Goal: Register for event/course

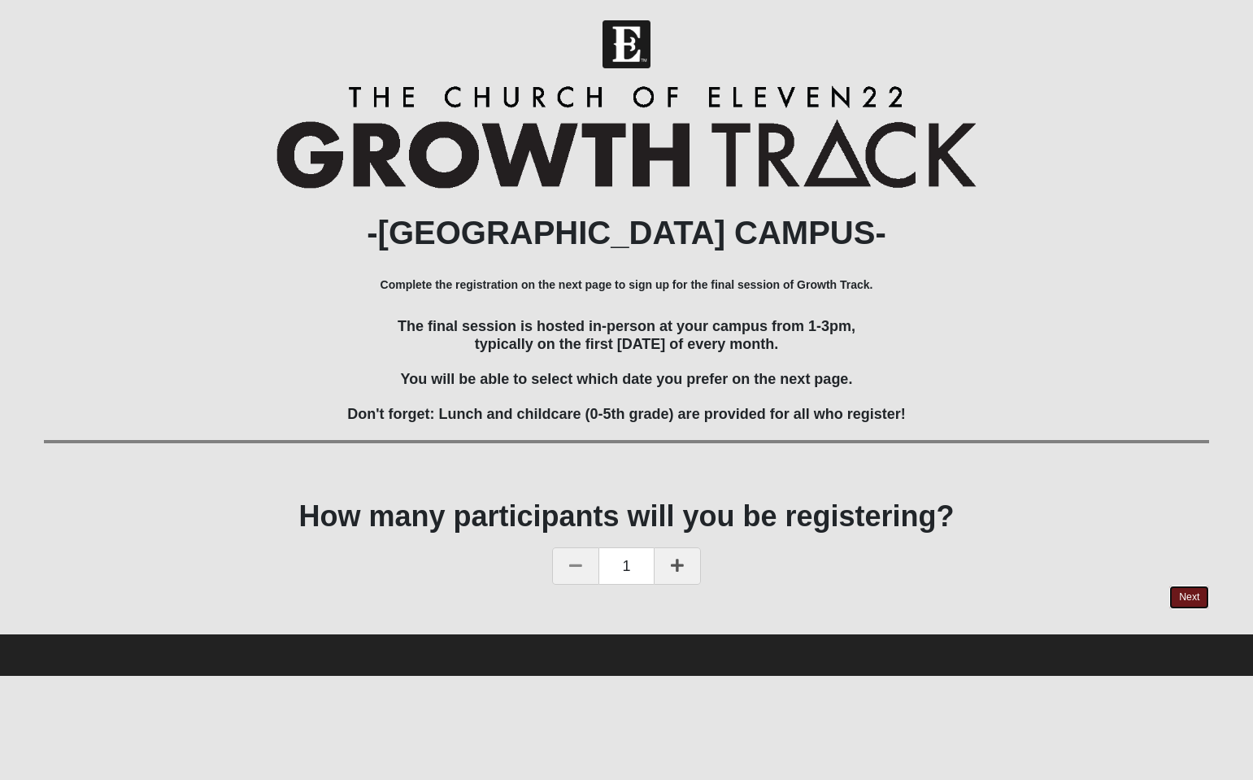
drag, startPoint x: 1188, startPoint y: 600, endPoint x: 1177, endPoint y: 599, distance: 10.6
click at [1188, 600] on link "Next" at bounding box center [1189, 597] width 40 height 24
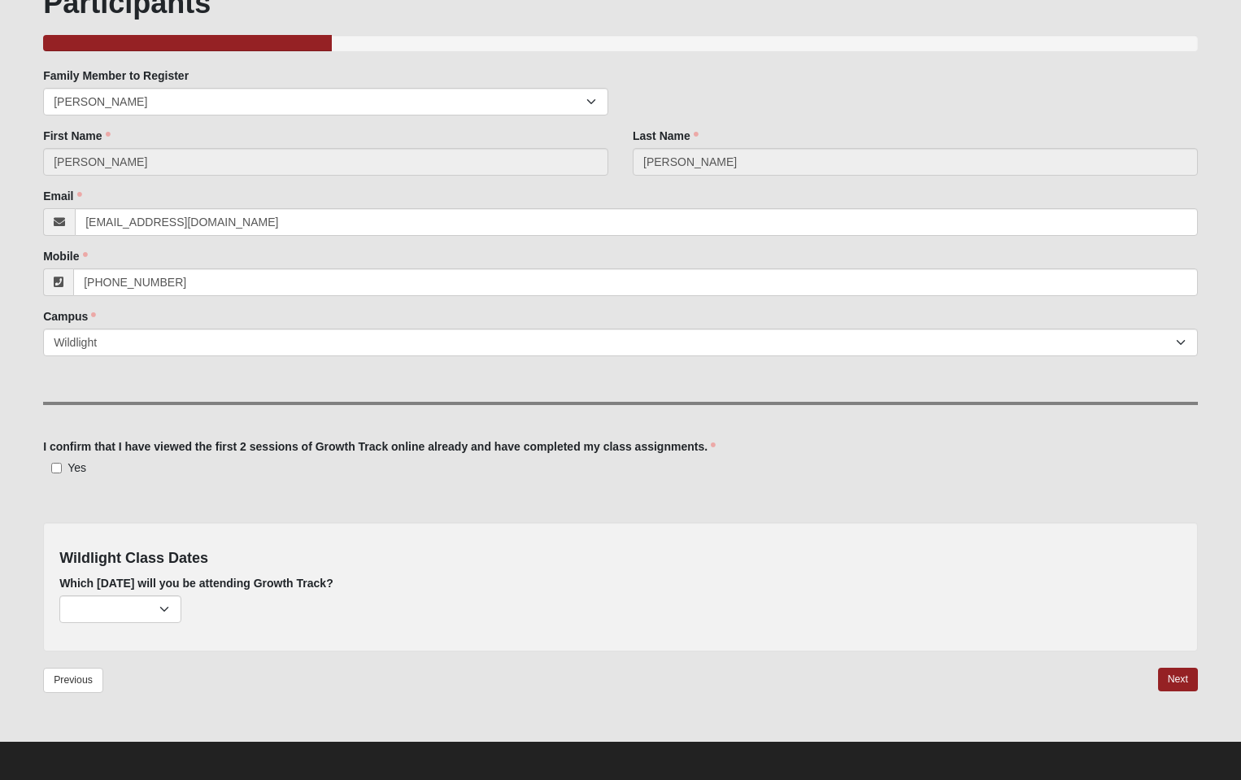
scroll to position [125, 0]
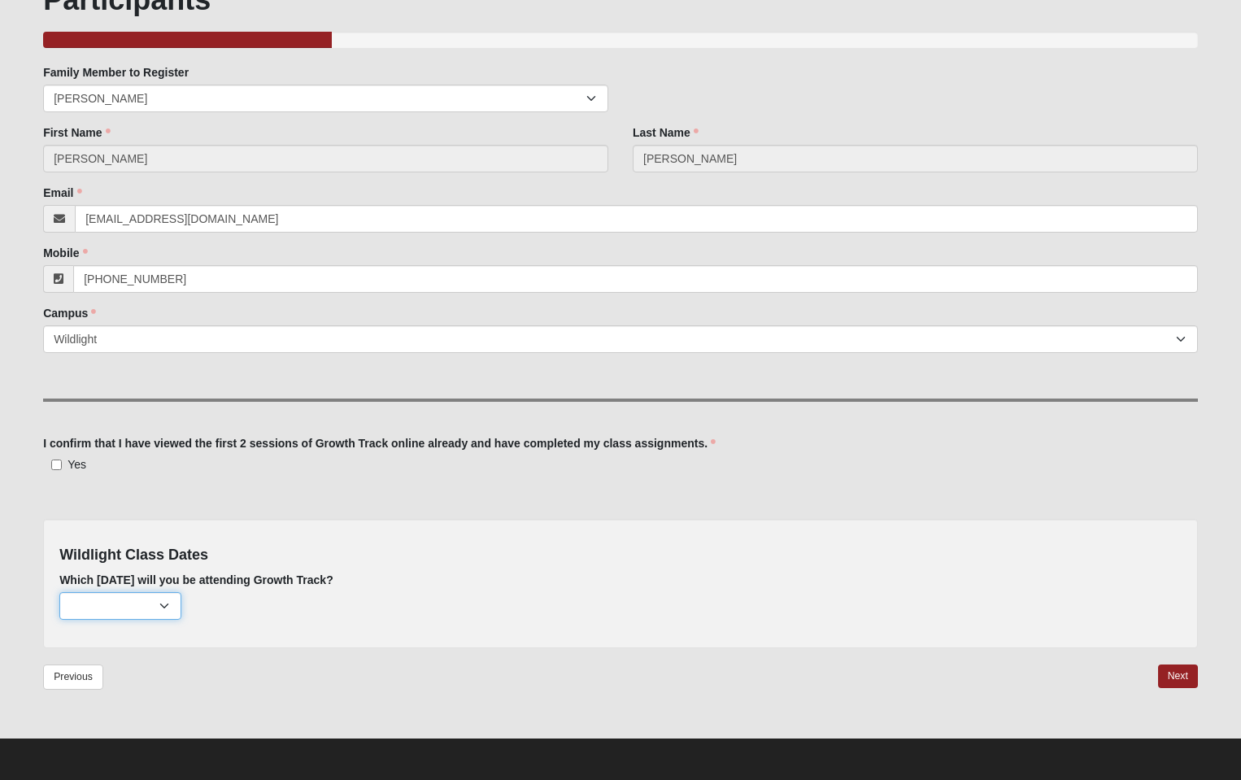
click at [156, 603] on select "[DATE] (none remaining) [DATE] (none remaining) [DATE] (none remaining) [DATE] …" at bounding box center [120, 606] width 122 height 28
select select "736"
click at [59, 592] on select "[DATE] (none remaining) [DATE] (none remaining) [DATE] (none remaining) [DATE] …" at bounding box center [120, 606] width 122 height 28
click at [56, 463] on input "Yes" at bounding box center [56, 464] width 11 height 11
checkbox input "true"
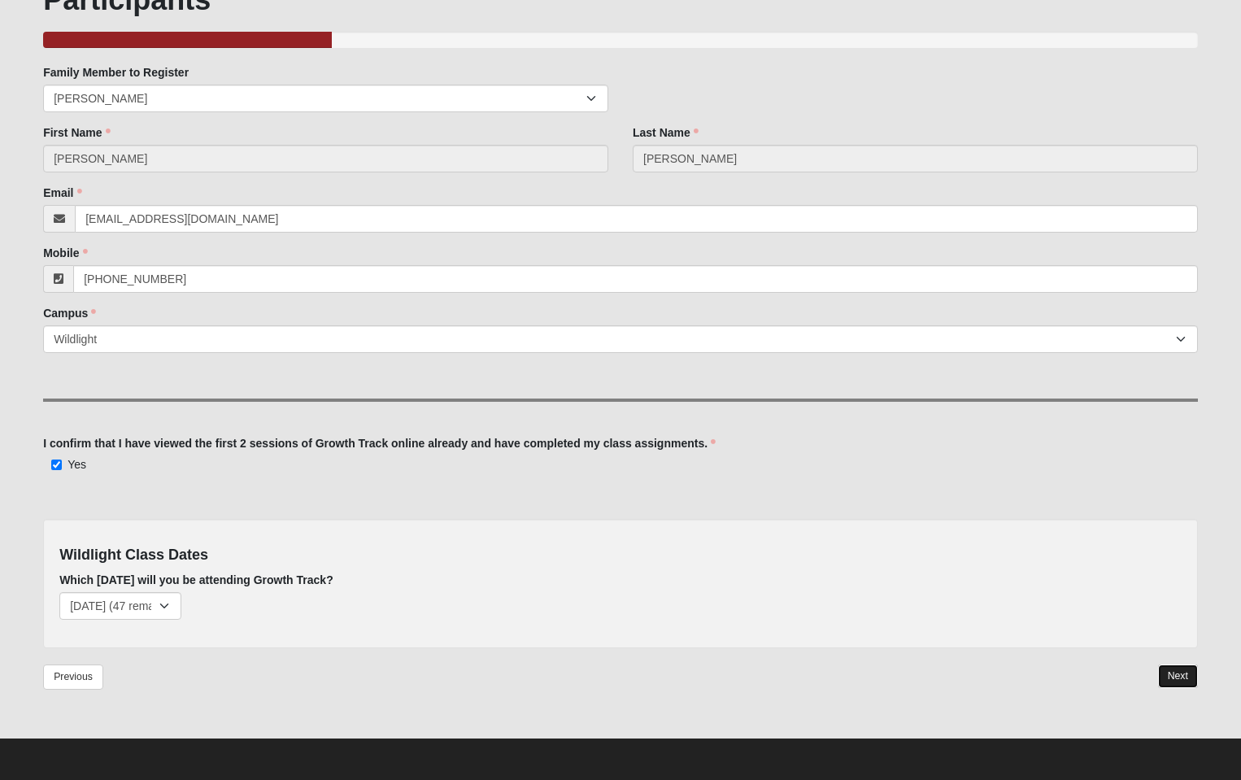
click at [1173, 671] on link "Next" at bounding box center [1178, 676] width 40 height 24
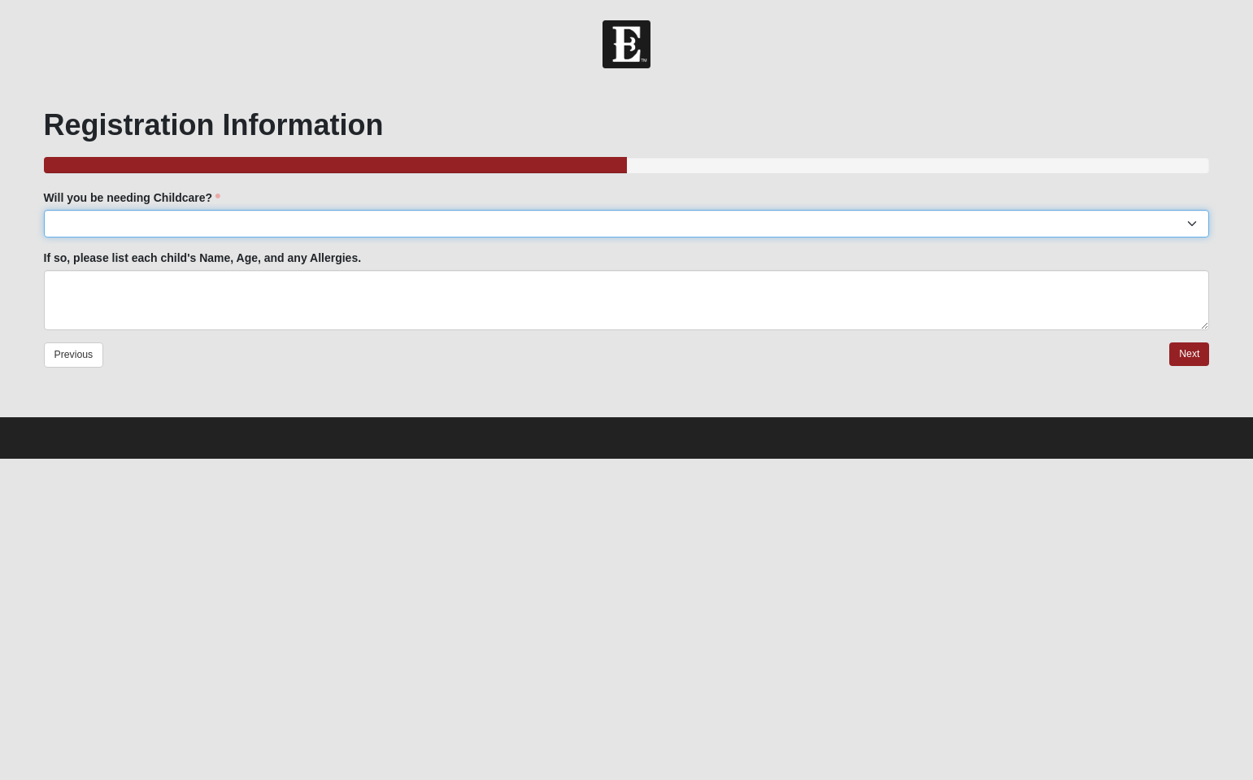
click at [309, 233] on select "Yes No" at bounding box center [627, 224] width 1166 height 28
select select "Yes"
click at [44, 210] on select "Yes No" at bounding box center [627, 224] width 1166 height 28
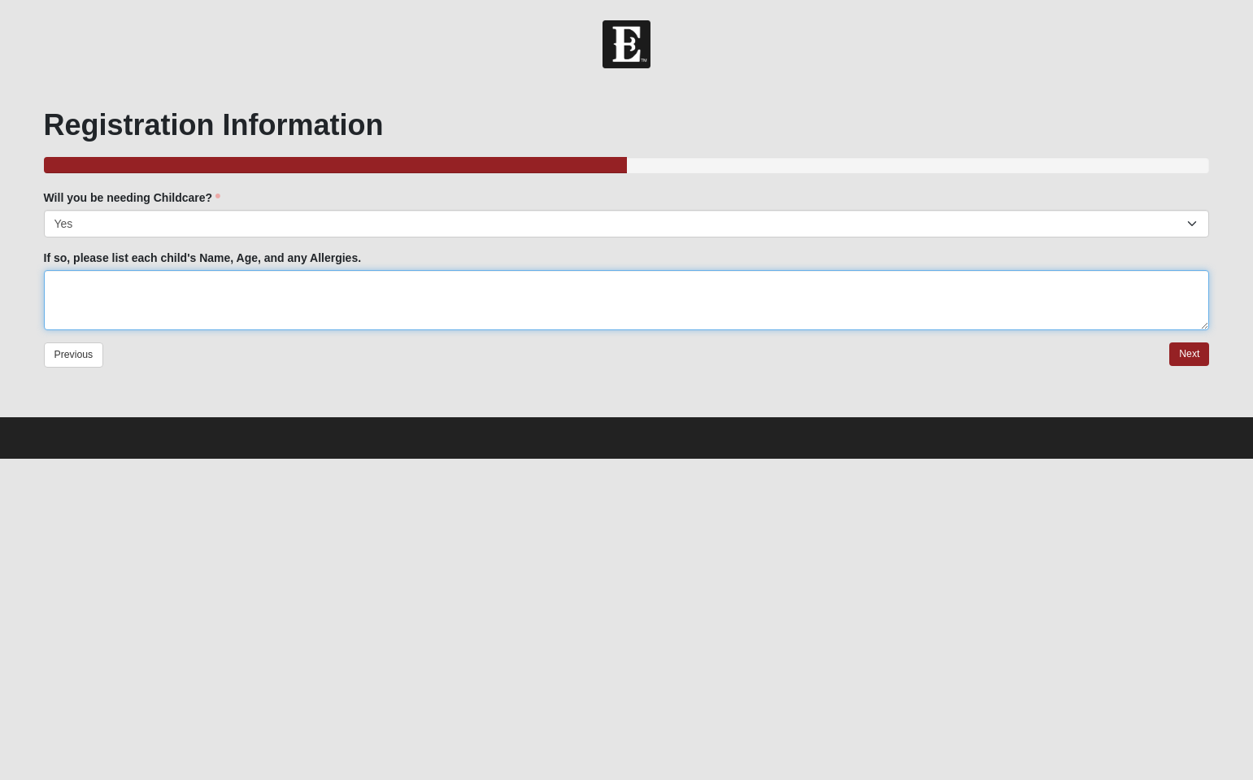
click at [327, 304] on textarea "If so, please list each child's Name, Age, and any Allergies." at bounding box center [627, 300] width 1166 height 60
type textarea "[PERSON_NAME] (8) No allergies"
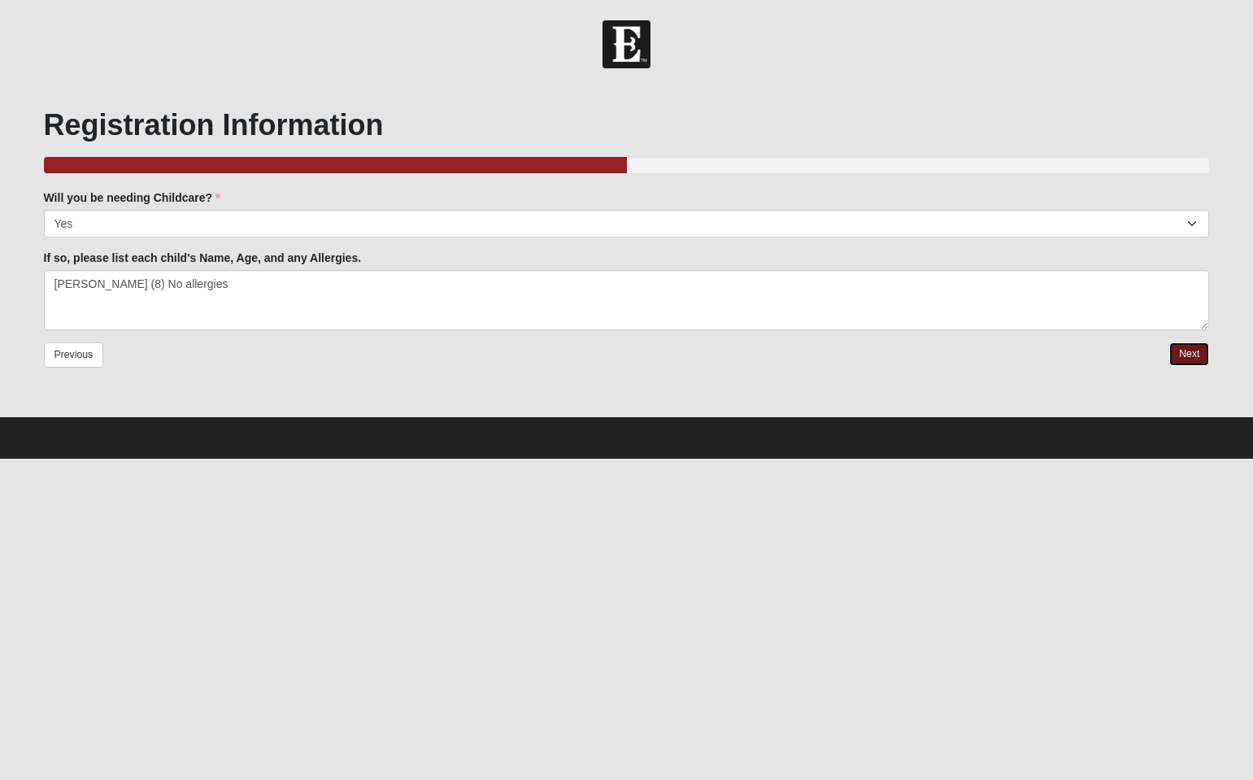
click at [1191, 357] on link "Next" at bounding box center [1189, 354] width 40 height 24
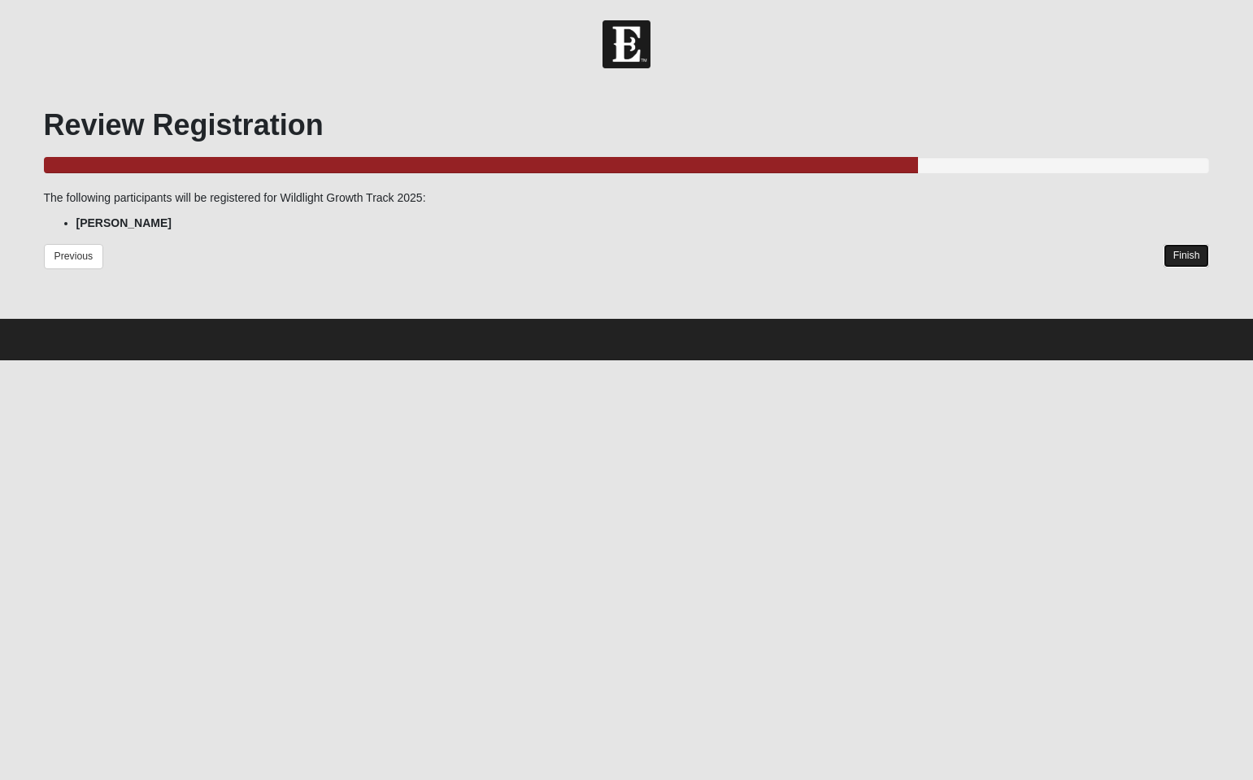
click at [1185, 257] on link "Finish" at bounding box center [1187, 256] width 46 height 24
